Goal: Task Accomplishment & Management: Complete application form

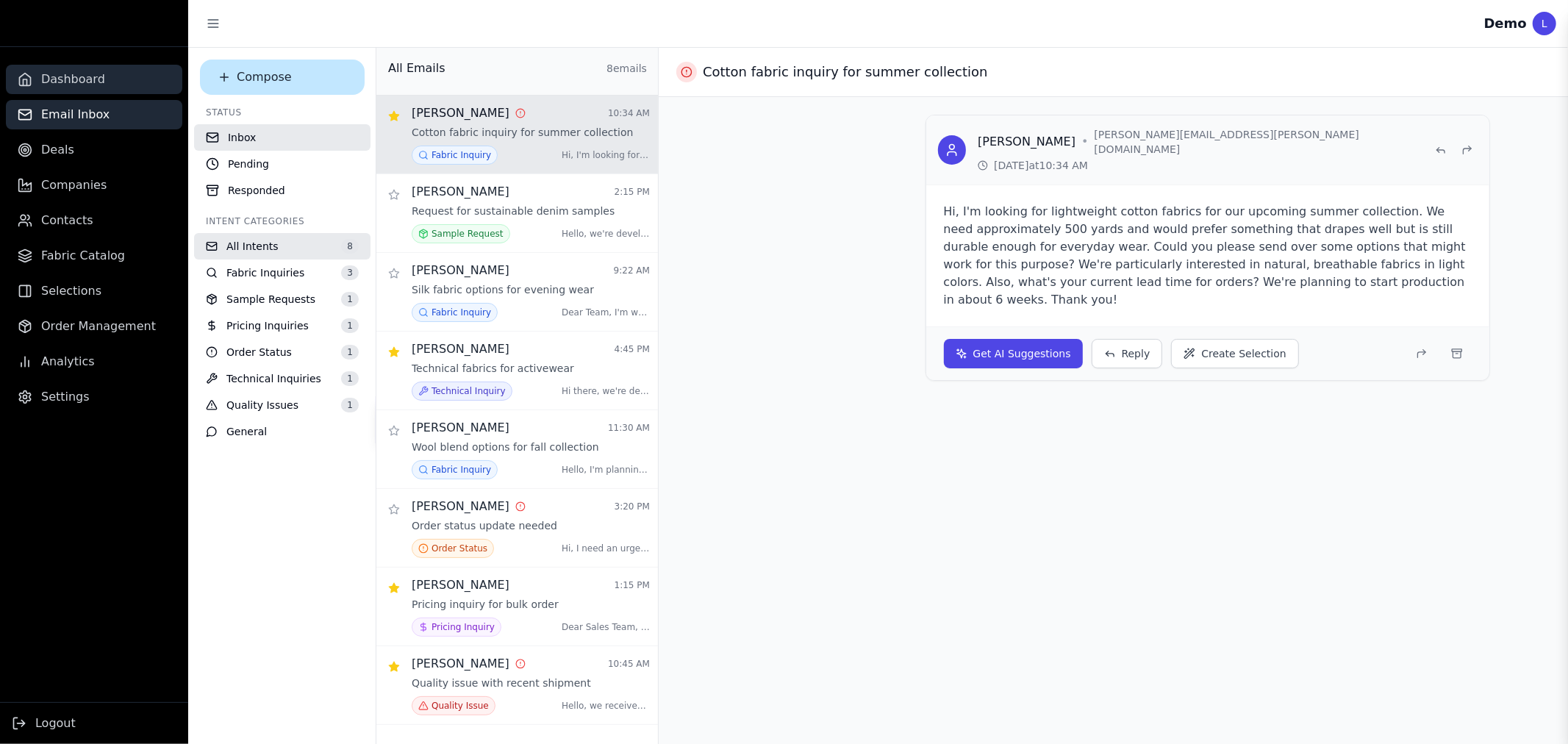
click at [98, 75] on link "Dashboard" at bounding box center [94, 79] width 176 height 29
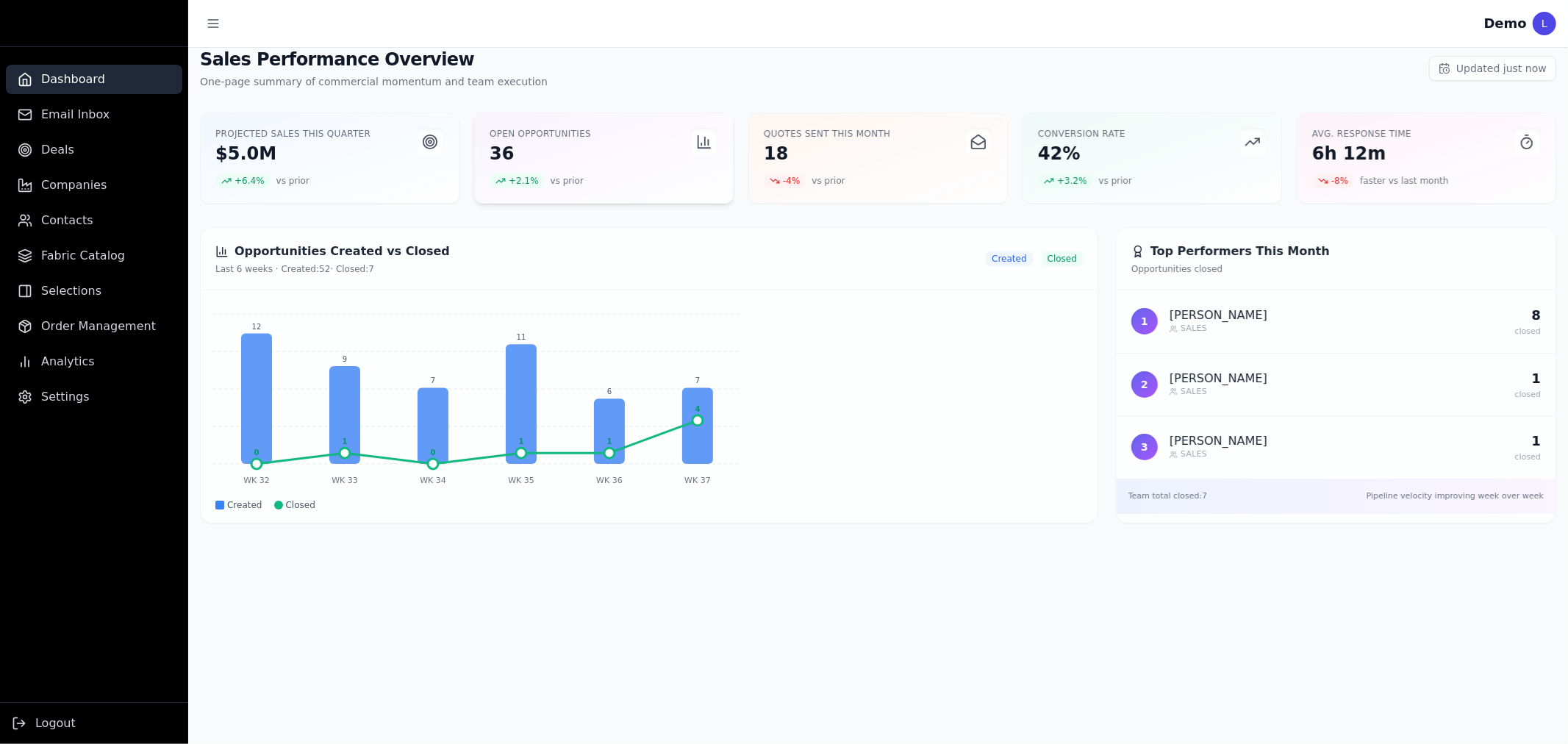
click at [496, 147] on p "36" at bounding box center [541, 153] width 102 height 22
click at [828, 169] on div "Quotes Sent This Month 18 -4 % vs prior" at bounding box center [878, 158] width 258 height 90
click at [225, 25] on button "Toggle sidebar" at bounding box center [212, 23] width 26 height 26
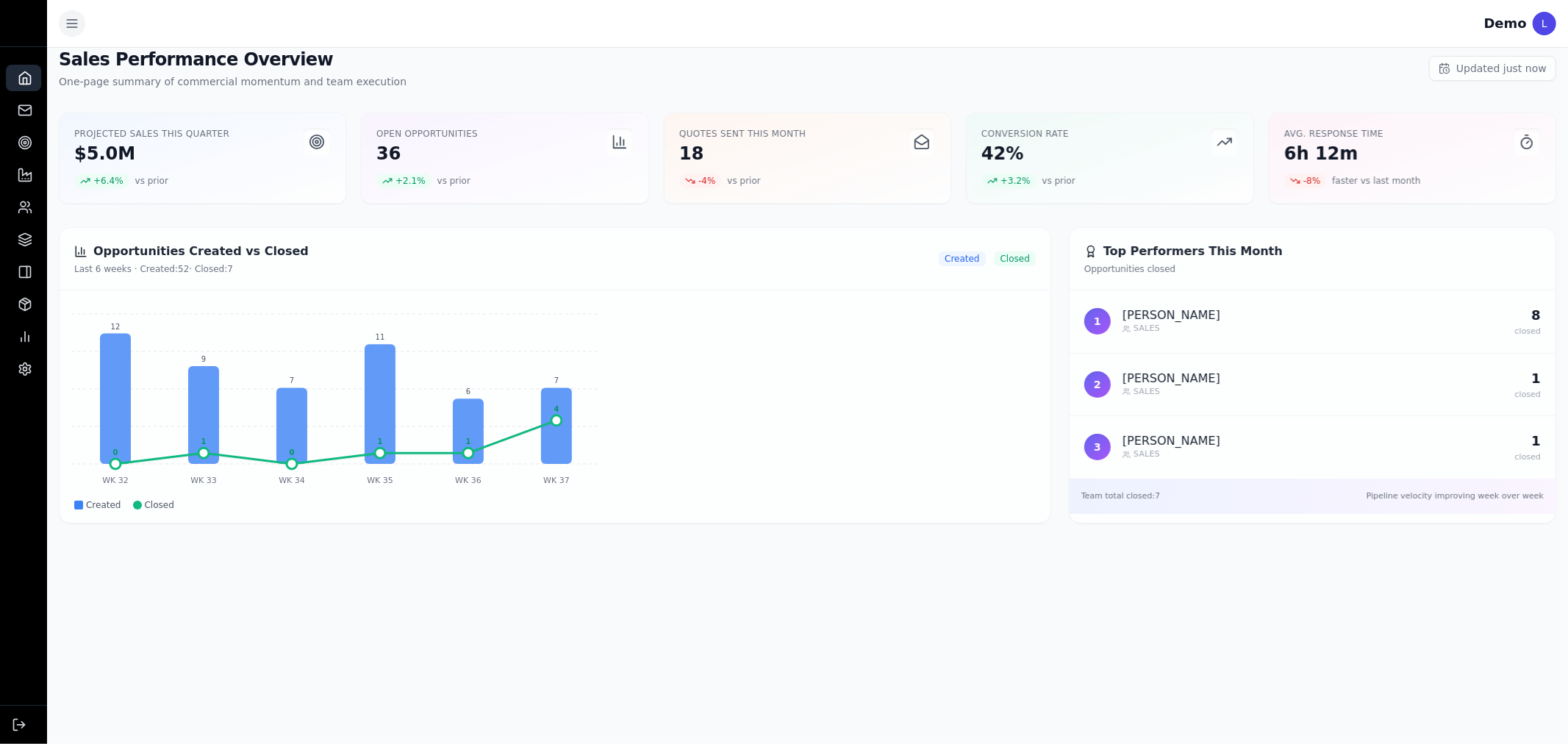
click at [71, 16] on icon "Toggle sidebar" at bounding box center [73, 24] width 15 height 15
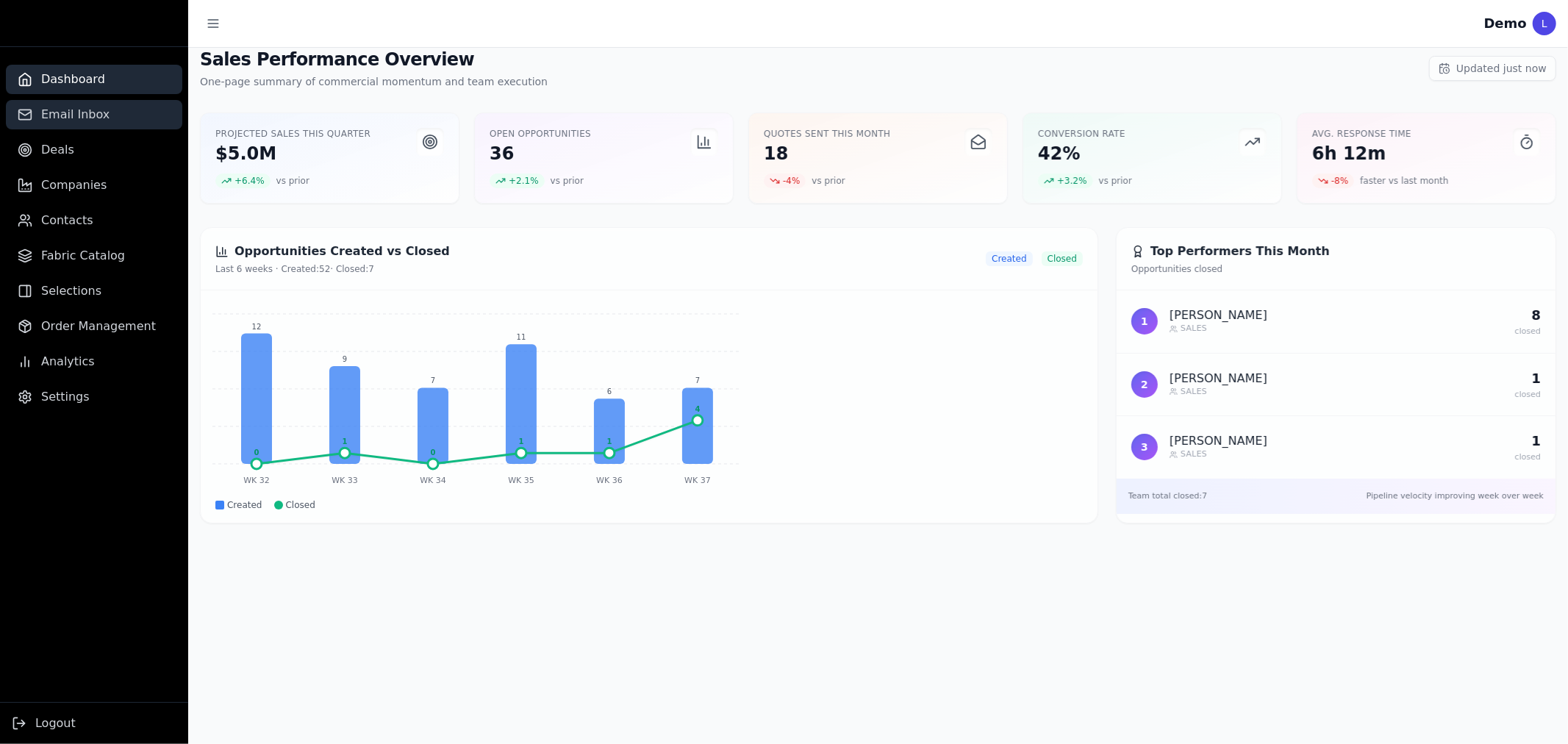
click at [54, 116] on span "Email Inbox" at bounding box center [75, 115] width 68 height 18
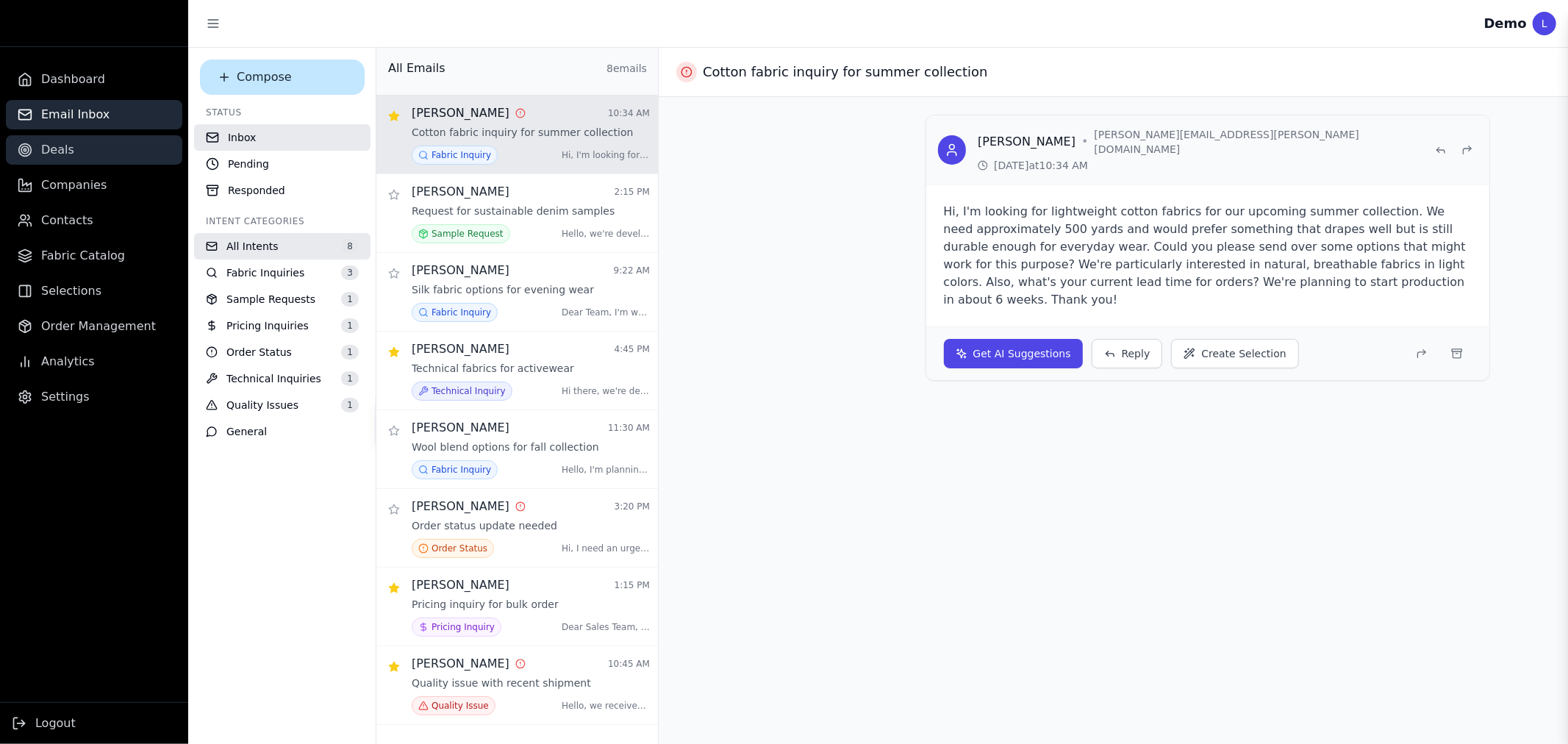
click at [59, 151] on span "Deals" at bounding box center [58, 150] width 33 height 18
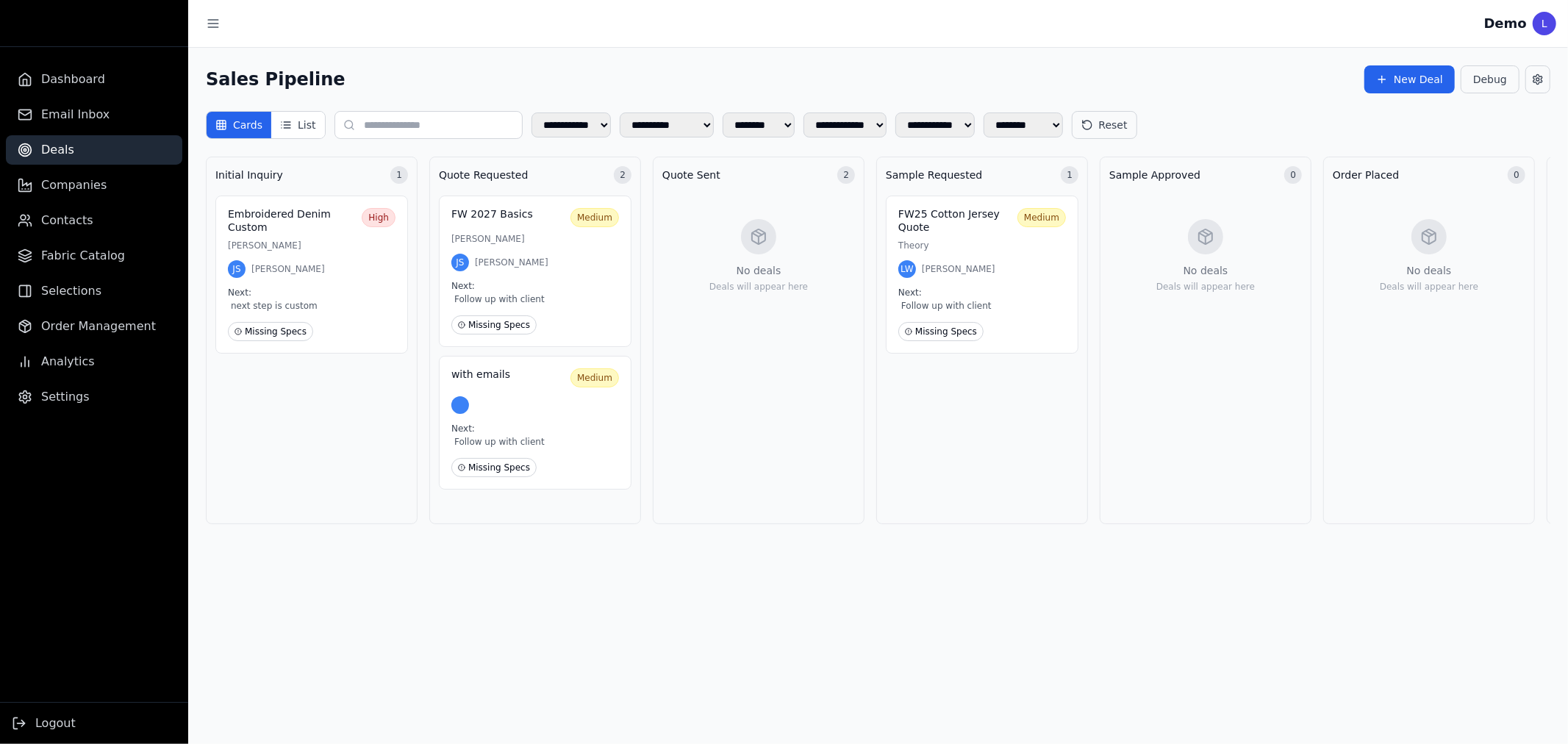
click at [99, 200] on ul "Dashboard Email Inbox Deals Companies Contacts Fabric Catalog Selections Order …" at bounding box center [94, 239] width 188 height 347
click at [99, 193] on span "Companies" at bounding box center [73, 185] width 65 height 18
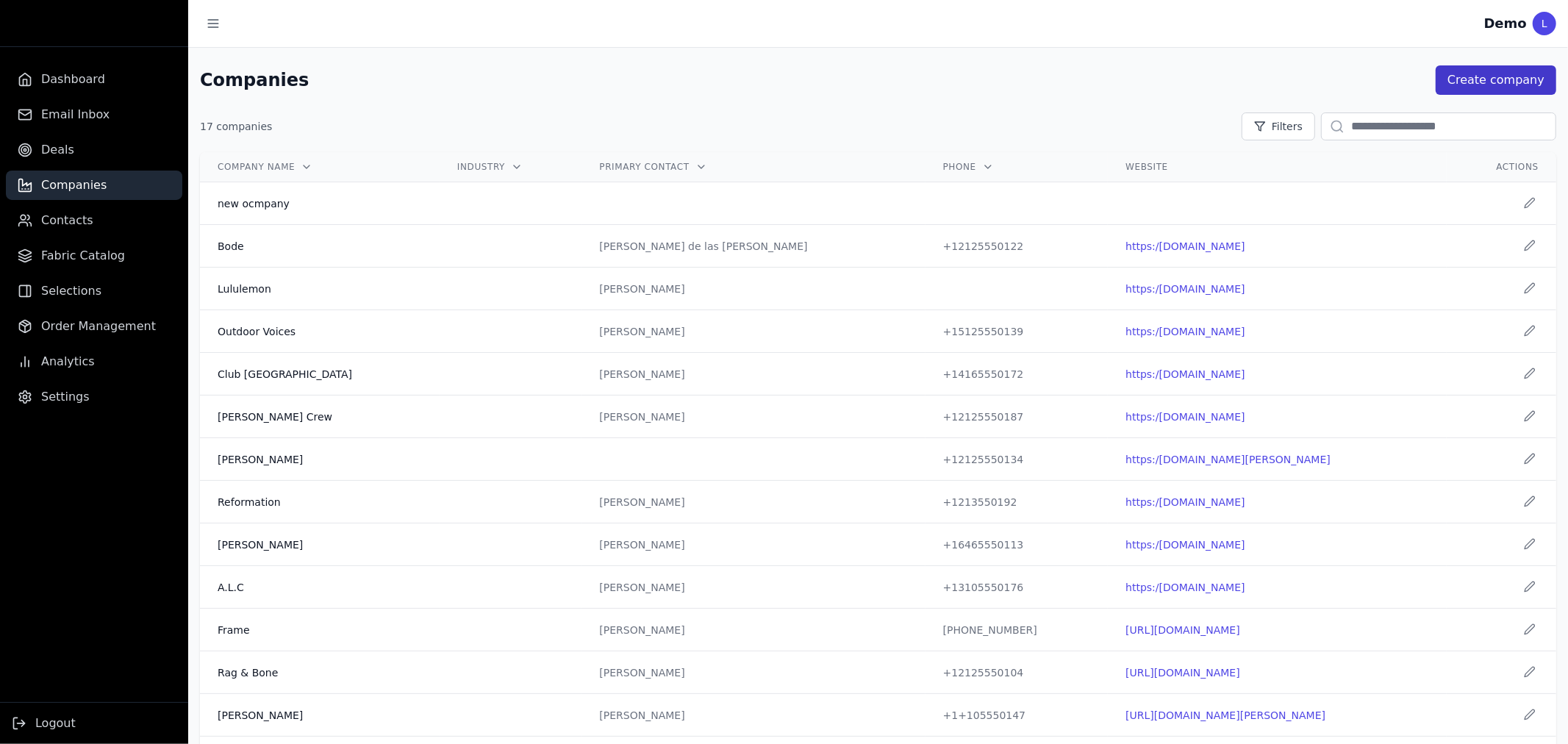
click at [1482, 69] on button "Create company" at bounding box center [1495, 79] width 120 height 29
